Goal: Transaction & Acquisition: Purchase product/service

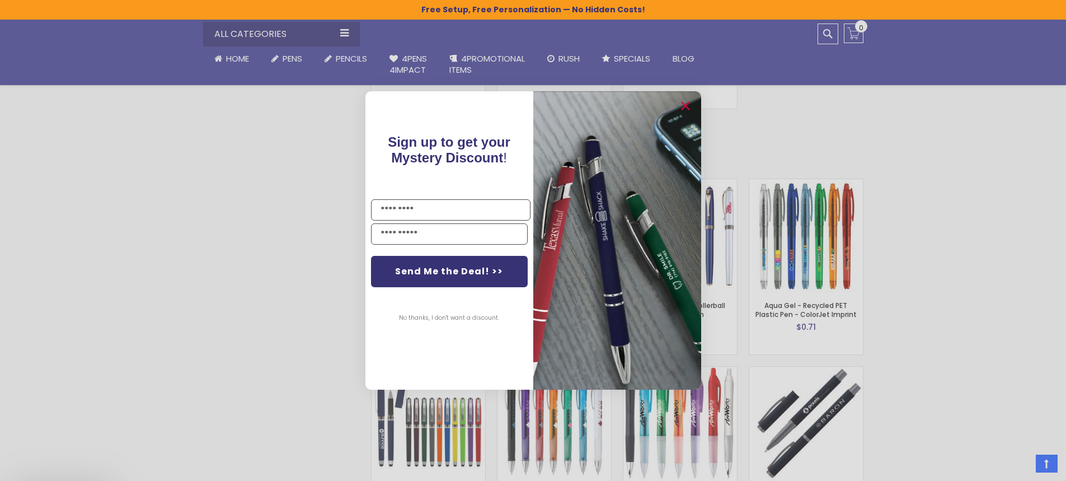
scroll to position [1735, 0]
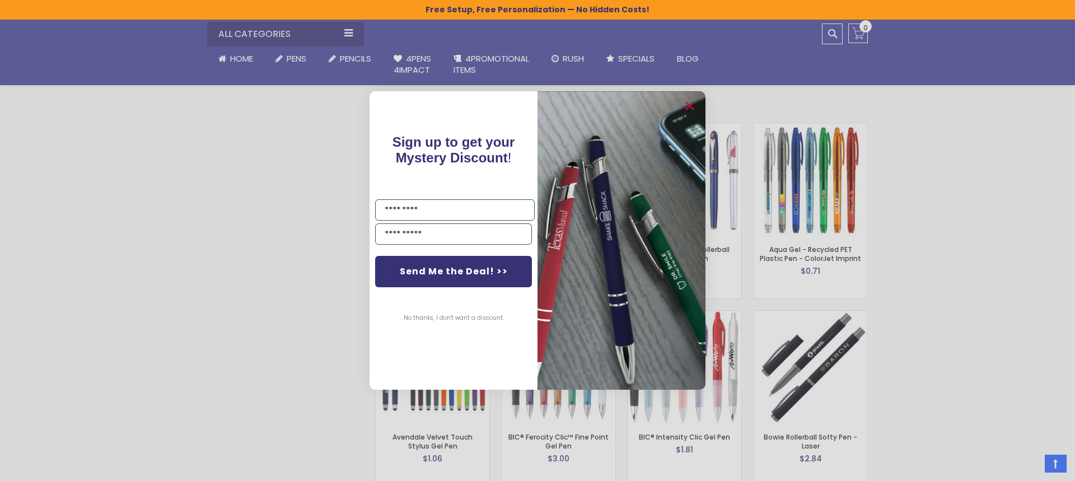
click at [287, 308] on div "Close dialog Sign up to get your Mystery Discount ! Name Email Send Me the Deal…" at bounding box center [537, 240] width 1075 height 481
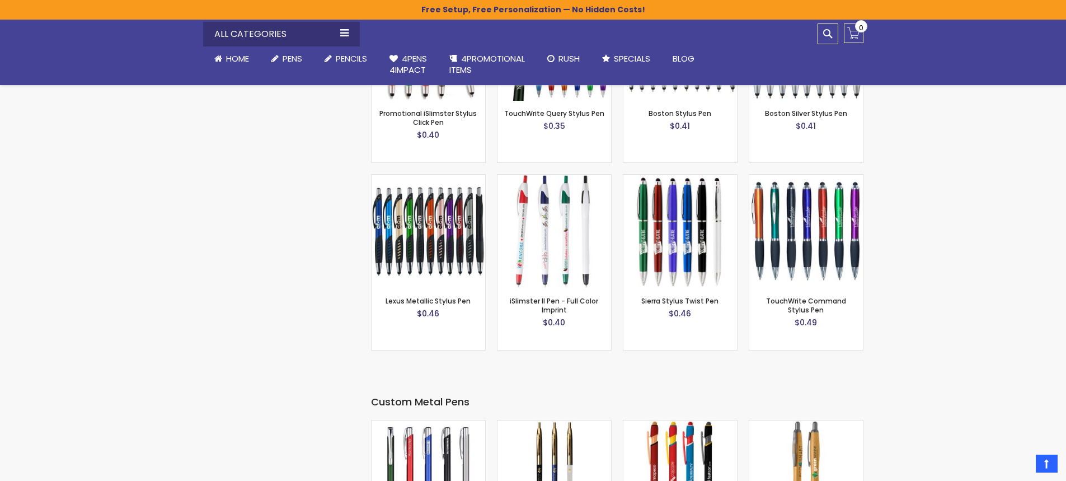
scroll to position [2910, 0]
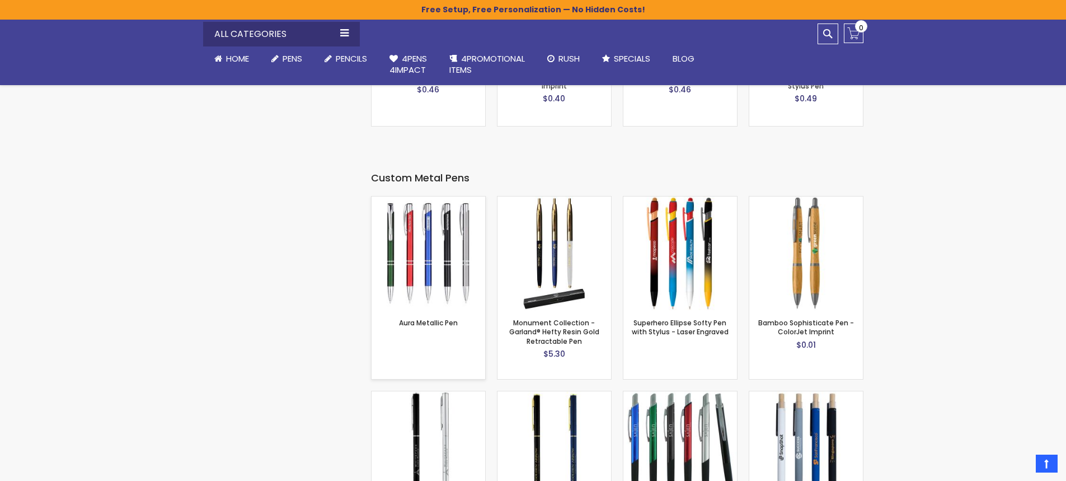
click at [441, 248] on img at bounding box center [429, 253] width 114 height 114
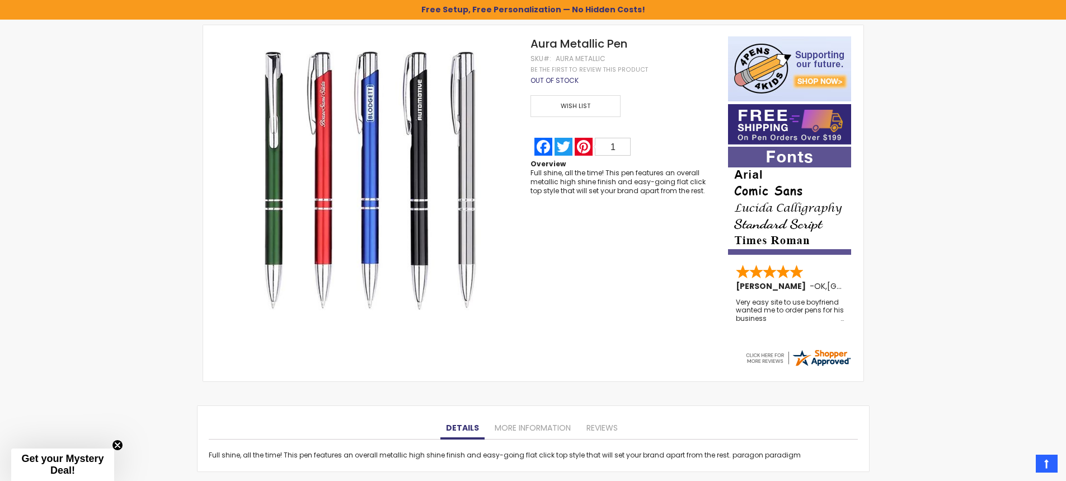
scroll to position [119, 0]
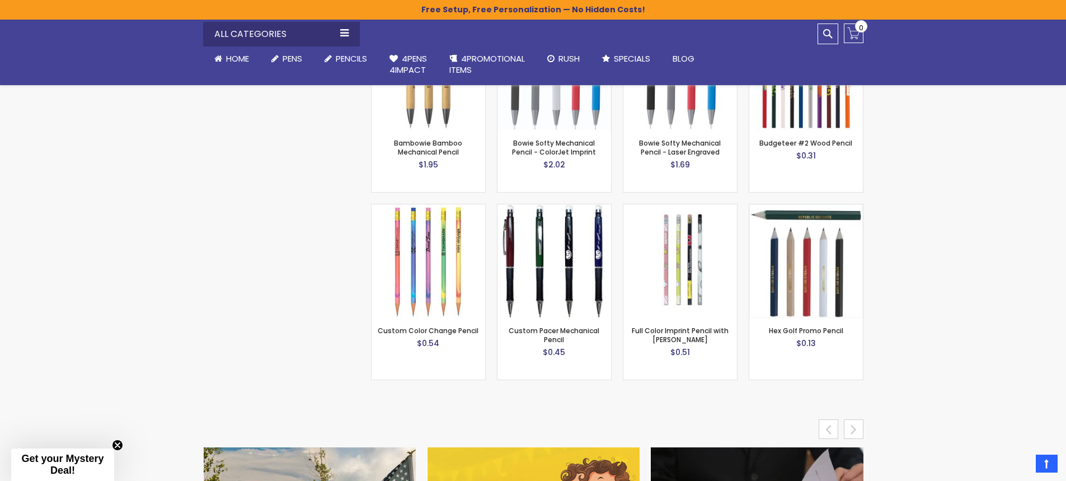
scroll to position [4813, 0]
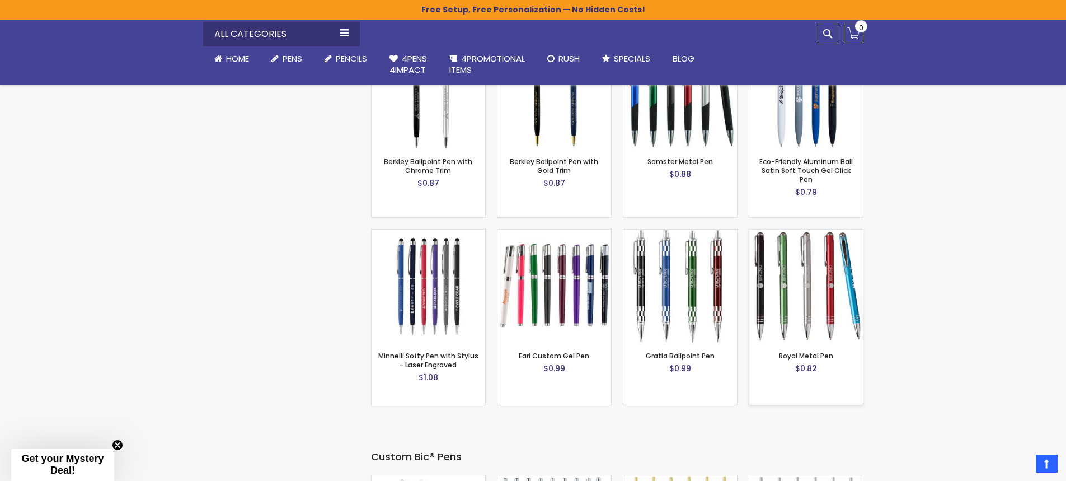
click at [813, 290] on img at bounding box center [806, 286] width 114 height 114
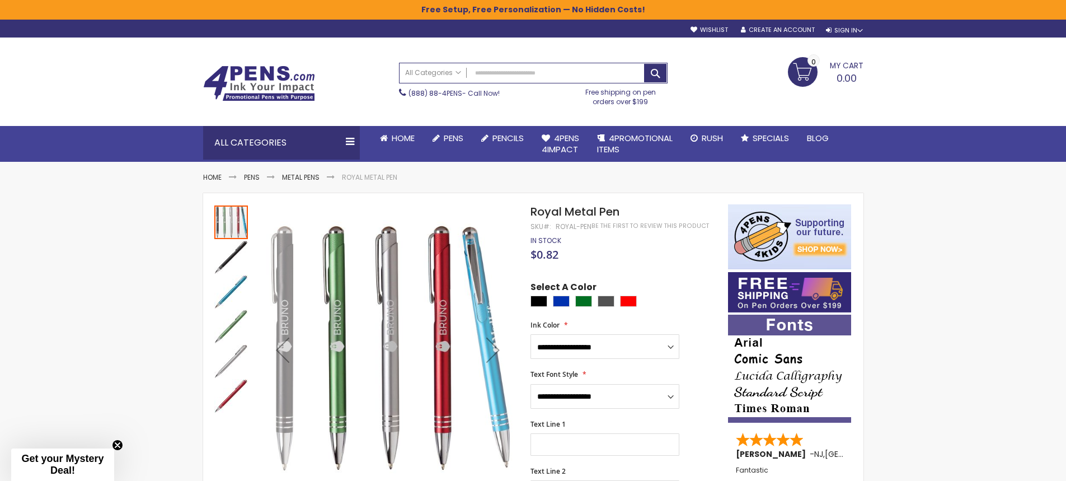
scroll to position [112, 0]
